Goal: Task Accomplishment & Management: Complete application form

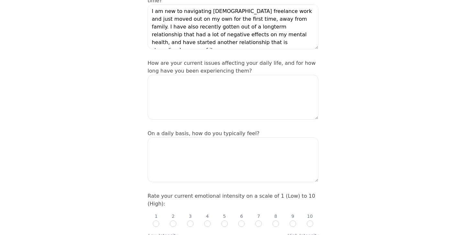
scroll to position [126, 0]
type textarea "I am new to navigating [DEMOGRAPHIC_DATA] freelance work and just moved out on …"
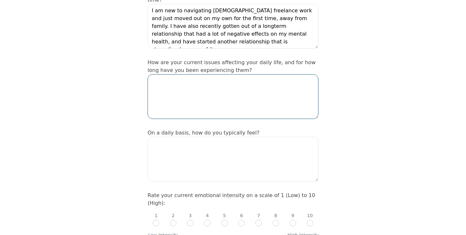
click at [191, 79] on textarea at bounding box center [233, 96] width 171 height 45
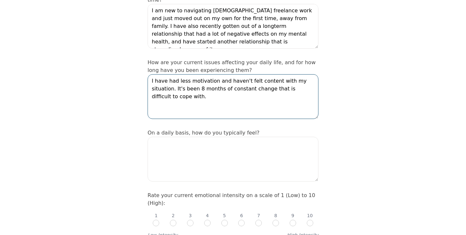
click at [312, 74] on textarea "I have had less motivation and haven't felt content with my situation. It's bee…" at bounding box center [233, 96] width 171 height 45
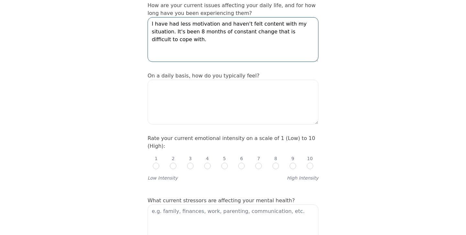
scroll to position [183, 0]
type textarea "I have had less motivation and haven't felt content with my situation. It's bee…"
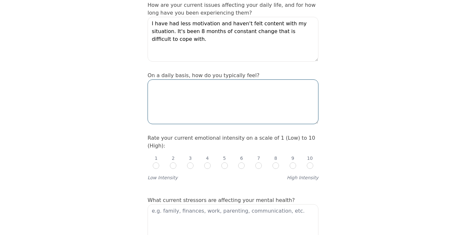
click at [169, 80] on textarea at bounding box center [233, 101] width 171 height 45
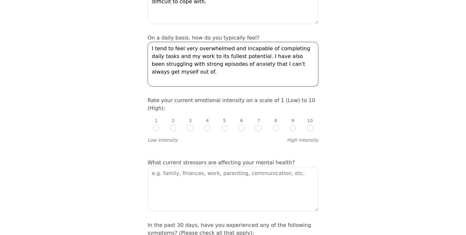
scroll to position [222, 0]
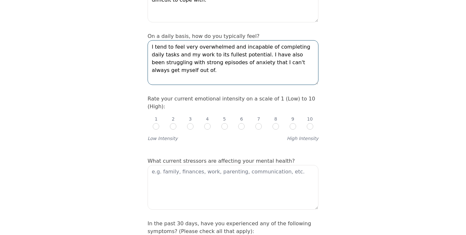
type textarea "I tend to feel very overwhelmed and incapable of completing daily tasks and my …"
click at [259, 123] on input "radio" at bounding box center [258, 126] width 6 height 6
radio input "true"
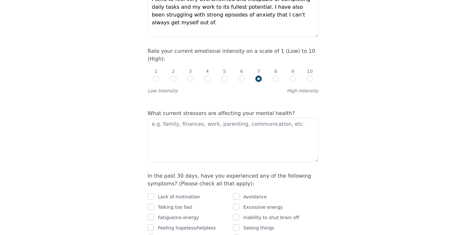
scroll to position [284, 0]
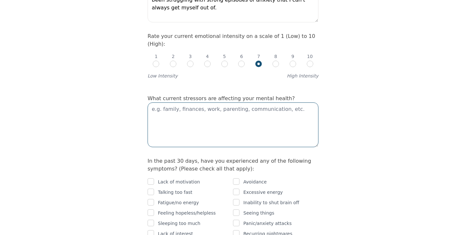
click at [174, 102] on textarea at bounding box center [233, 124] width 171 height 45
click at [159, 102] on textarea "Finaces, work," at bounding box center [233, 124] width 171 height 45
click at [169, 102] on textarea "Finaces, work," at bounding box center [233, 124] width 171 height 45
click at [190, 102] on textarea "Finances, work," at bounding box center [233, 124] width 171 height 45
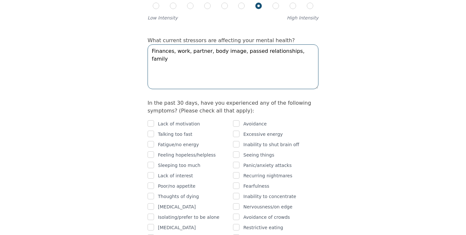
scroll to position [346, 0]
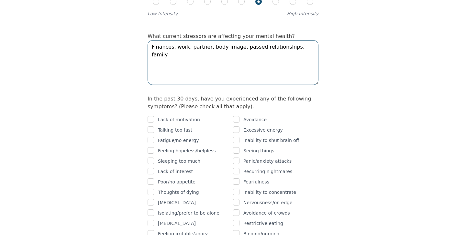
type textarea "Finances, work, partner, body image, passed relationships, family"
click at [152, 116] on input "checkbox" at bounding box center [151, 119] width 6 height 6
checkbox input "true"
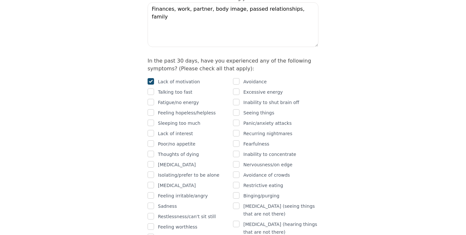
scroll to position [385, 0]
click at [151, 98] on input "checkbox" at bounding box center [151, 101] width 6 height 6
checkbox input "true"
click at [150, 108] on input "checkbox" at bounding box center [151, 111] width 6 height 6
checkbox input "true"
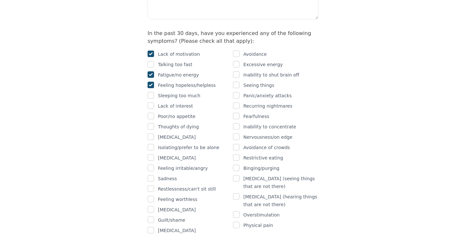
scroll to position [413, 0]
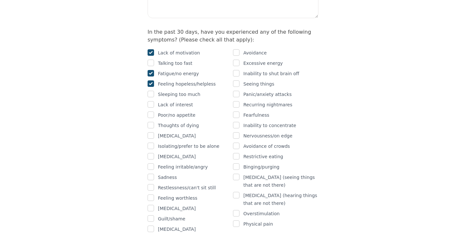
click at [151, 111] on input "checkbox" at bounding box center [151, 114] width 6 height 6
checkbox input "true"
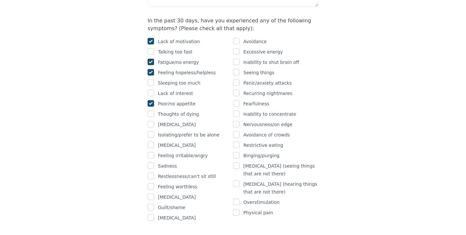
scroll to position [427, 0]
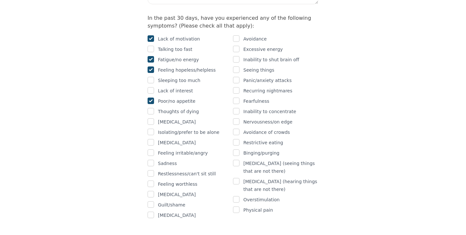
click at [151, 118] on input "checkbox" at bounding box center [151, 121] width 6 height 6
checkbox input "false"
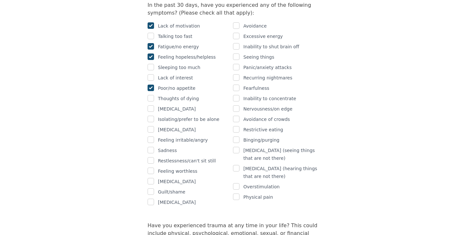
scroll to position [441, 0]
click at [151, 146] on input "checkbox" at bounding box center [151, 149] width 6 height 6
checkbox input "true"
click at [152, 167] on input "checkbox" at bounding box center [151, 170] width 6 height 6
checkbox input "true"
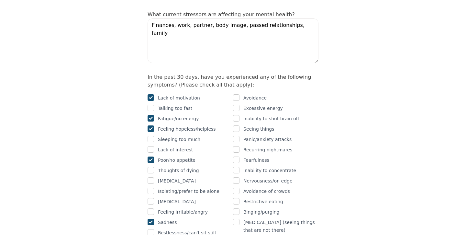
scroll to position [365, 0]
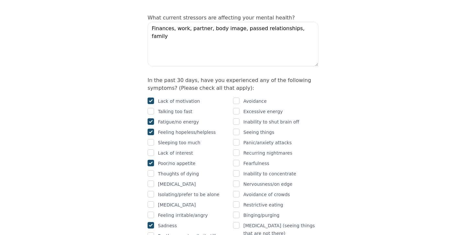
click at [237, 118] on input "checkbox" at bounding box center [236, 121] width 6 height 6
checkbox input "true"
click at [239, 139] on input "checkbox" at bounding box center [236, 142] width 6 height 6
checkbox input "true"
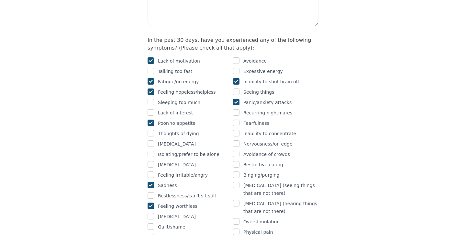
scroll to position [407, 0]
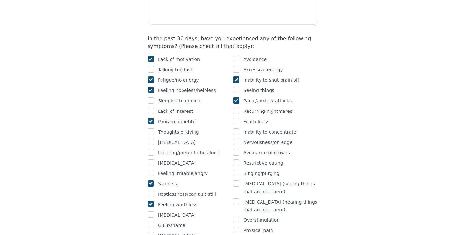
click at [235, 128] on input "checkbox" at bounding box center [236, 131] width 6 height 6
checkbox input "true"
click at [235, 138] on input "checkbox" at bounding box center [236, 141] width 6 height 6
checkbox input "true"
click at [235, 149] on input "checkbox" at bounding box center [236, 152] width 6 height 6
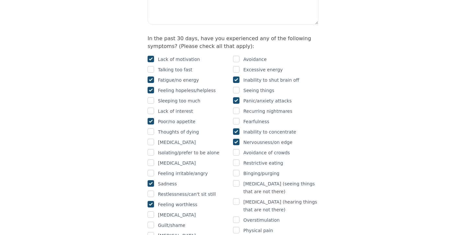
checkbox input "true"
click at [237, 159] on input "checkbox" at bounding box center [236, 162] width 6 height 6
checkbox input "true"
click at [237, 216] on input "checkbox" at bounding box center [236, 219] width 6 height 6
checkbox input "true"
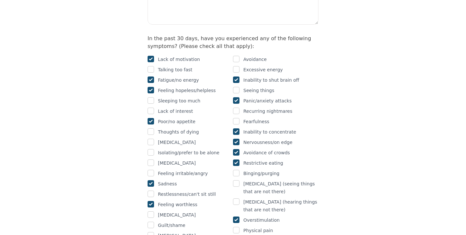
click at [236, 226] on input "checkbox" at bounding box center [236, 229] width 6 height 6
checkbox input "true"
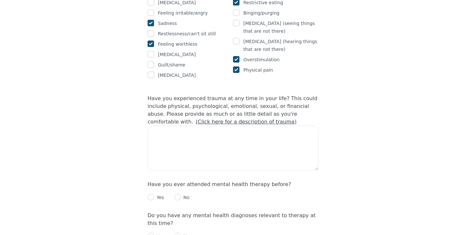
scroll to position [568, 0]
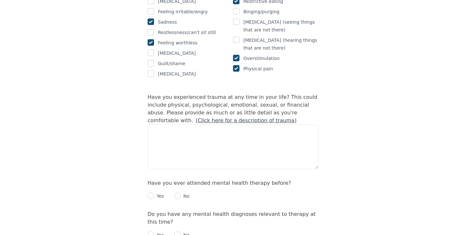
click at [297, 117] on link "(Click here for a description of trauma)" at bounding box center [246, 120] width 101 height 6
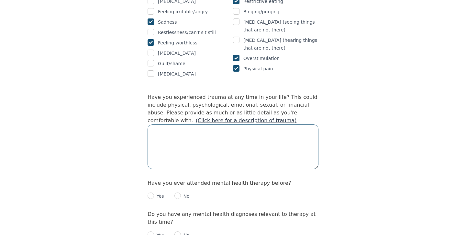
click at [171, 124] on textarea at bounding box center [233, 146] width 171 height 45
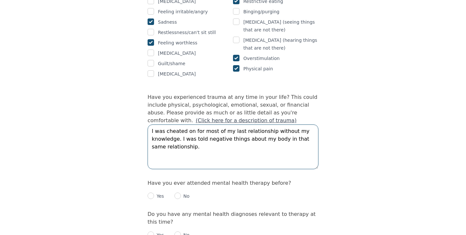
type textarea "I was cheated on for most of my last relationship without my knowledge. I was t…"
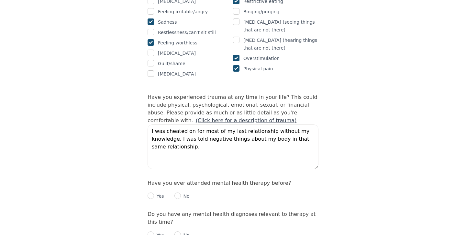
click at [297, 117] on link "(Click here for a description of trauma)" at bounding box center [246, 120] width 101 height 6
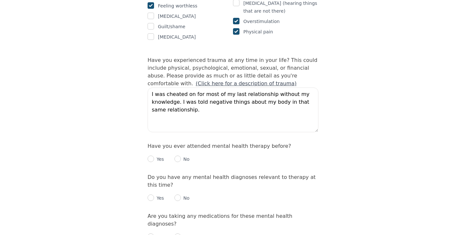
scroll to position [605, 0]
click at [179, 155] on input "radio" at bounding box center [177, 158] width 6 height 6
radio input "true"
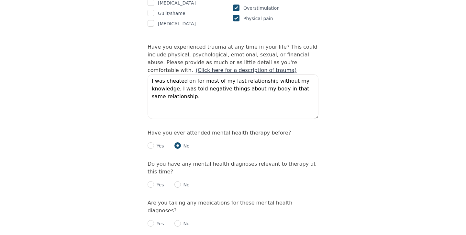
scroll to position [620, 0]
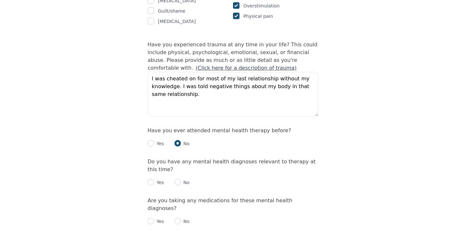
click at [178, 179] on input "radio" at bounding box center [177, 182] width 6 height 6
radio input "true"
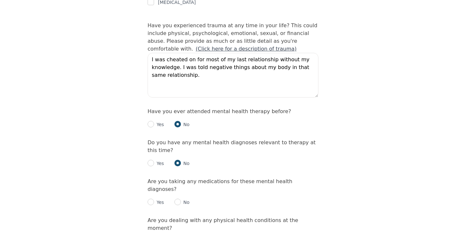
scroll to position [647, 0]
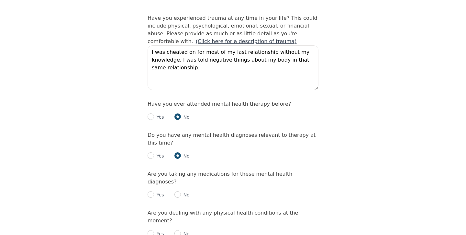
click at [177, 191] on input "radio" at bounding box center [177, 194] width 6 height 6
radio input "true"
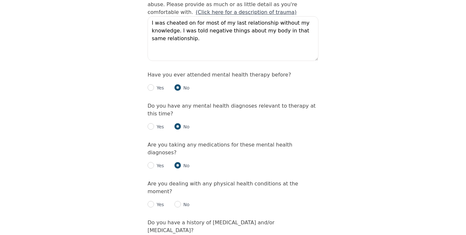
scroll to position [677, 0]
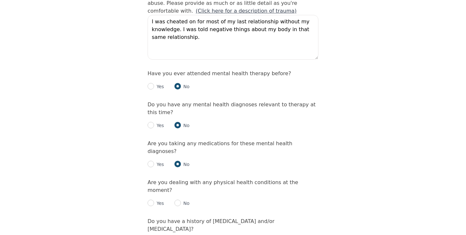
click at [177, 199] on input "radio" at bounding box center [177, 202] width 6 height 6
radio input "true"
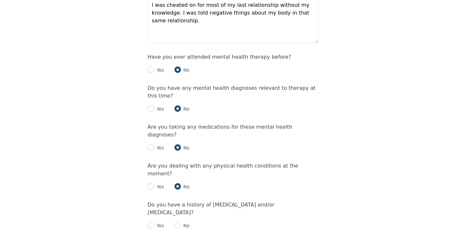
scroll to position [703, 0]
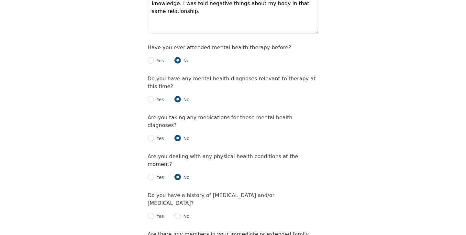
click at [177, 212] on input "radio" at bounding box center [177, 215] width 6 height 6
radio input "true"
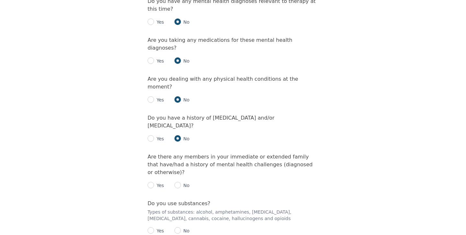
scroll to position [781, 0]
click at [154, 181] on div "Yes" at bounding box center [156, 185] width 16 height 8
click at [151, 181] on input "radio" at bounding box center [151, 184] width 6 height 6
radio input "true"
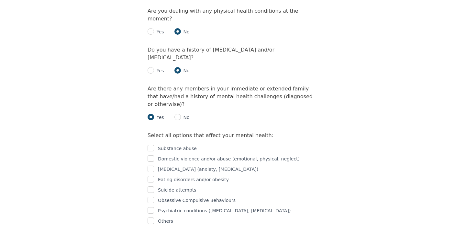
scroll to position [848, 0]
click at [151, 145] on input "checkbox" at bounding box center [151, 148] width 6 height 6
checkbox input "true"
click at [150, 156] on input "checkbox" at bounding box center [151, 159] width 6 height 6
checkbox input "true"
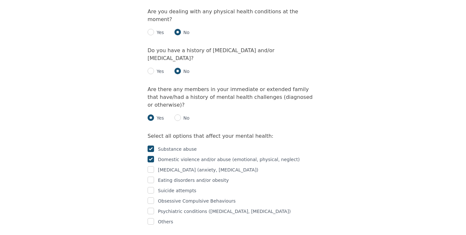
click at [150, 166] on input "checkbox" at bounding box center [151, 169] width 6 height 6
checkbox input "true"
click at [152, 176] on input "checkbox" at bounding box center [151, 179] width 6 height 6
checkbox input "false"
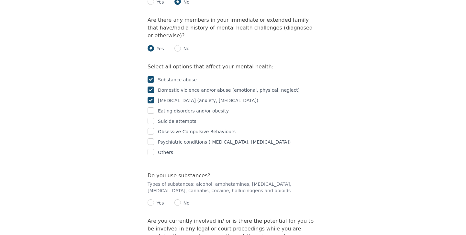
scroll to position [917, 0]
click at [150, 199] on input "radio" at bounding box center [151, 202] width 6 height 6
radio input "true"
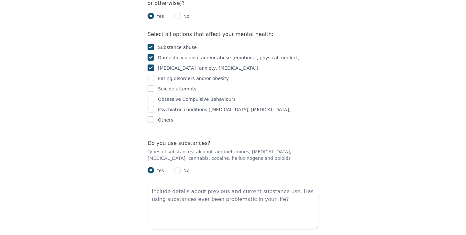
scroll to position [952, 0]
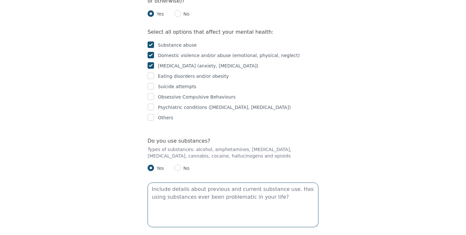
click at [154, 182] on textarea at bounding box center [233, 204] width 171 height 45
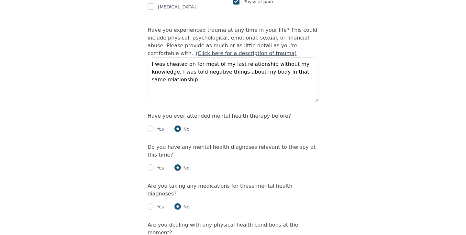
scroll to position [636, 0]
type textarea "alcohol and cannabis. I, at times throughout my life have relied of cannabis he…"
drag, startPoint x: 176, startPoint y: 89, endPoint x: 121, endPoint y: 81, distance: 55.8
click at [121, 81] on div "Intake Assessment for [PERSON_NAME] Part 2 of 2: Clinical Self-Report Please co…" at bounding box center [233, 75] width 466 height 1370
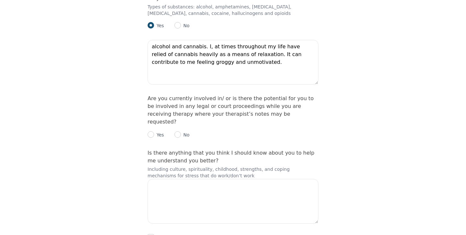
scroll to position [1095, 0]
click at [177, 130] on input "radio" at bounding box center [177, 133] width 6 height 6
radio input "true"
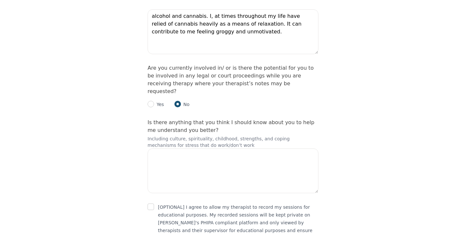
scroll to position [1129, 0]
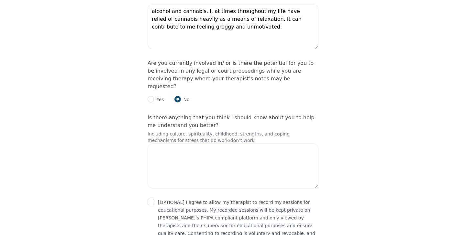
click at [150, 198] on input "checkbox" at bounding box center [151, 201] width 6 height 6
checkbox input "true"
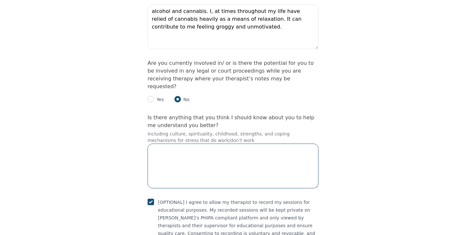
click at [159, 143] on textarea at bounding box center [233, 165] width 171 height 45
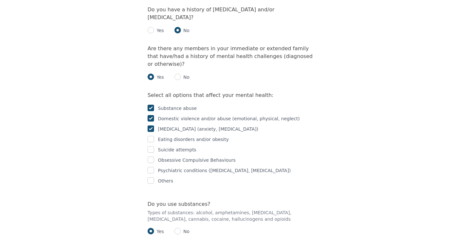
scroll to position [889, 0]
click at [150, 135] on input "checkbox" at bounding box center [151, 138] width 6 height 6
checkbox input "true"
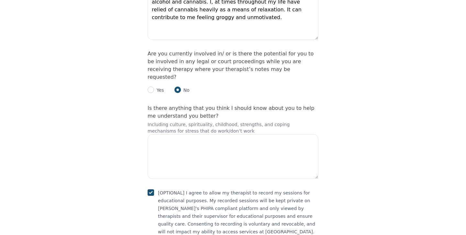
scroll to position [1138, 0]
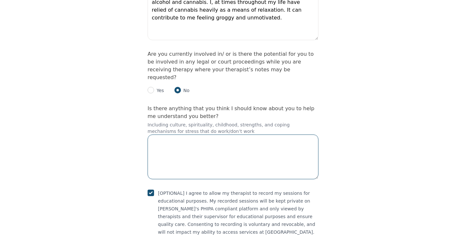
click at [159, 134] on textarea at bounding box center [233, 156] width 171 height 45
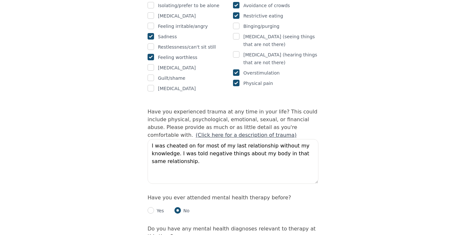
scroll to position [553, 0]
type textarea "I have many coping mechanisms that work for me. I've always been able to manage…"
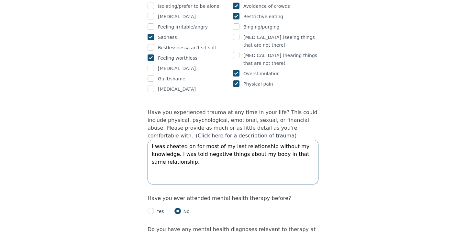
click at [189, 148] on textarea "I was cheated on for most of my last relationship without my knowledge. I was t…" at bounding box center [233, 161] width 171 height 45
click at [210, 149] on textarea "I was cheated on for most of my last relationship without my knowledge. I was t…" at bounding box center [233, 161] width 171 height 45
click at [209, 149] on textarea "I was cheated on for most of my last relationship without my knowledge. I was t…" at bounding box center [233, 161] width 171 height 45
click at [210, 146] on textarea "I was cheated on for most of my last relationship without my knowledge. I was t…" at bounding box center [233, 161] width 171 height 45
click at [225, 147] on textarea "I was cheated on for most of my last relationship without my knowledge. I was t…" at bounding box center [233, 161] width 171 height 45
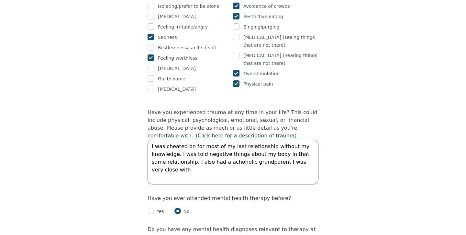
click at [237, 147] on textarea "I was cheated on for most of my last relationship without my knowledge. I was t…" at bounding box center [233, 161] width 171 height 45
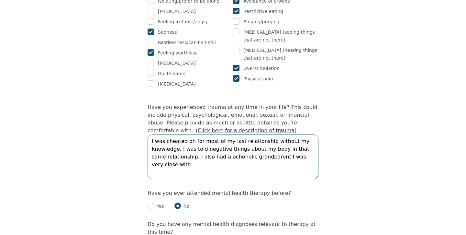
scroll to position [558, 0]
click at [218, 140] on textarea "I was cheated on for most of my last relationship without my knowledge. I was t…" at bounding box center [233, 157] width 171 height 45
click at [213, 139] on textarea "I was cheated on for most of my last relationship without my knowledge. I was t…" at bounding box center [233, 157] width 171 height 45
click at [229, 141] on textarea "I was cheated on for most of my last relationship without my knowledge. I was t…" at bounding box center [233, 157] width 171 height 45
click at [311, 140] on textarea "I was cheated on for most of my last relationship without my knowledge. I was t…" at bounding box center [233, 157] width 171 height 45
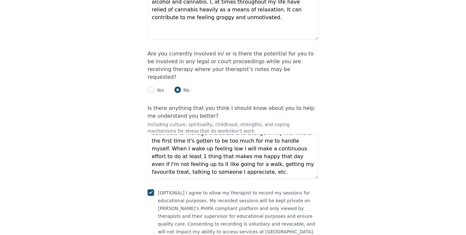
scroll to position [1138, 0]
type textarea "I was cheated on for most of my last relationship without my knowledge. I was t…"
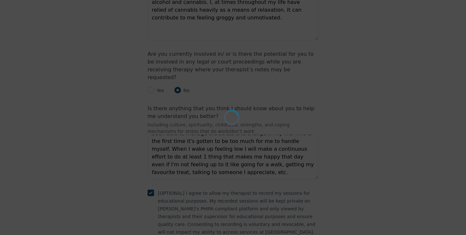
click at [243, 203] on div "Loading..." at bounding box center [233, 117] width 466 height 235
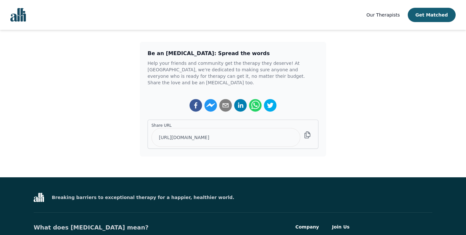
scroll to position [145, 0]
